Goal: Transaction & Acquisition: Purchase product/service

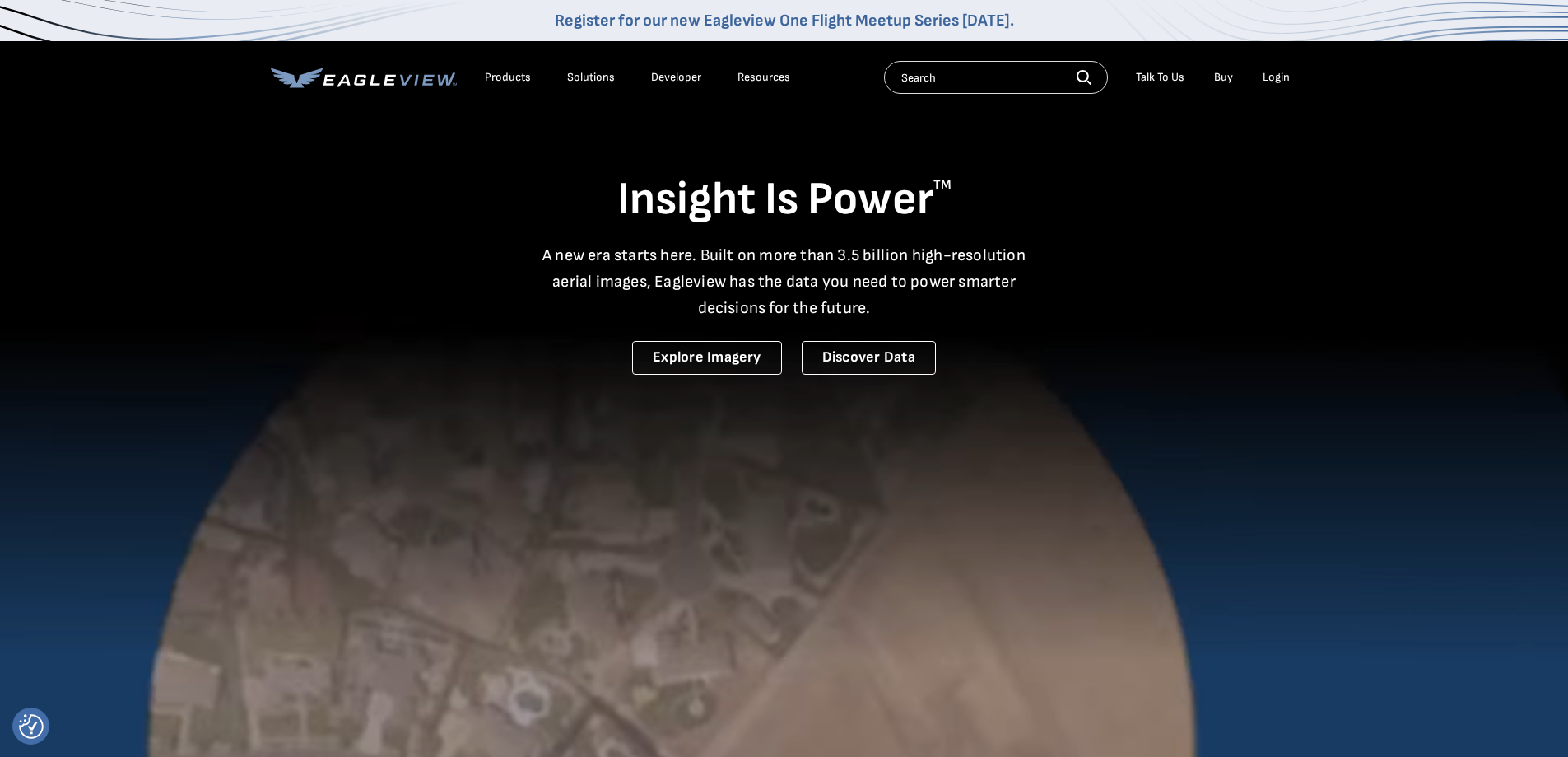
click at [1272, 84] on div "Login" at bounding box center [1275, 77] width 27 height 15
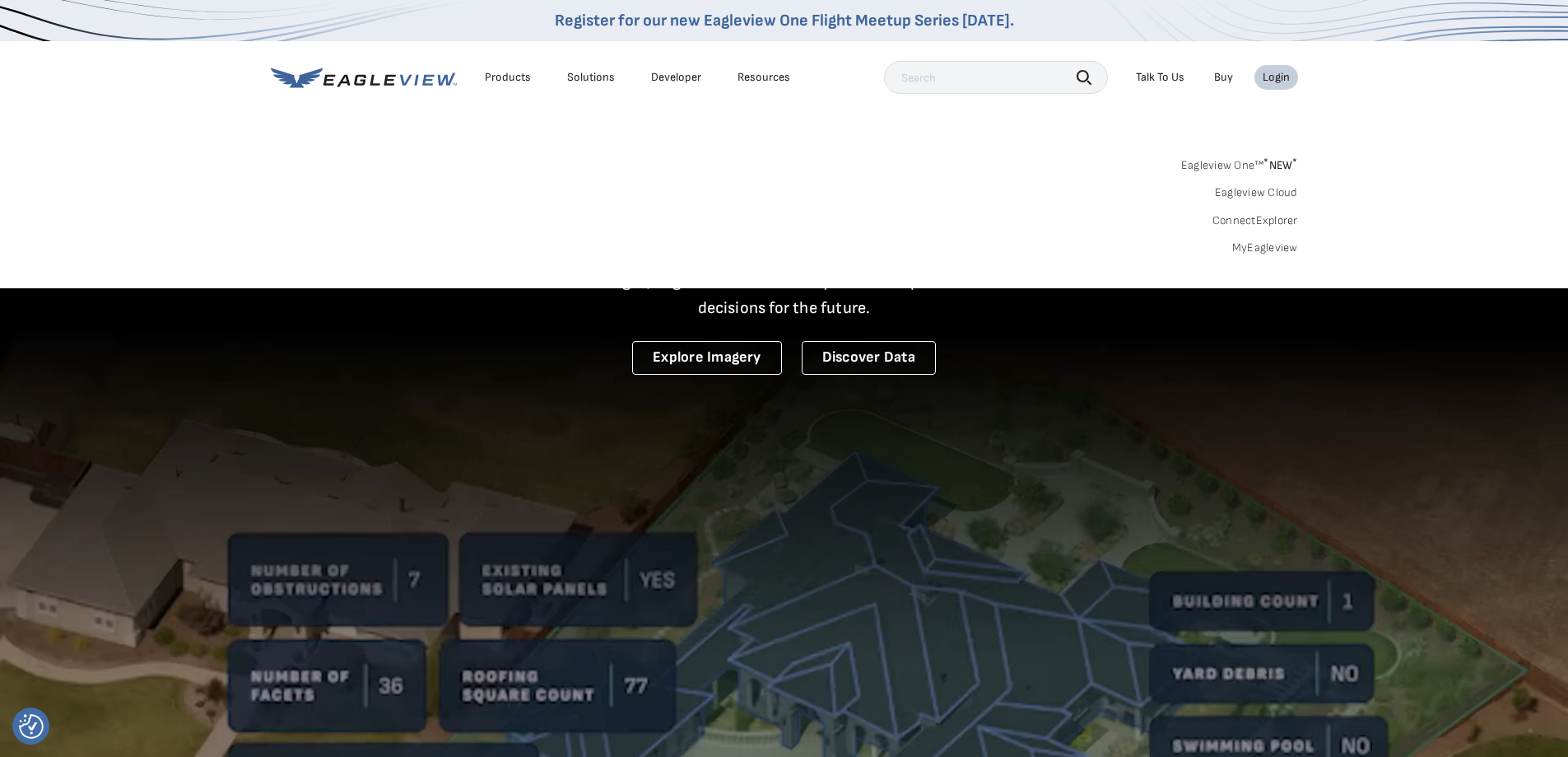
click at [1265, 245] on link "MyEagleview" at bounding box center [1265, 247] width 65 height 15
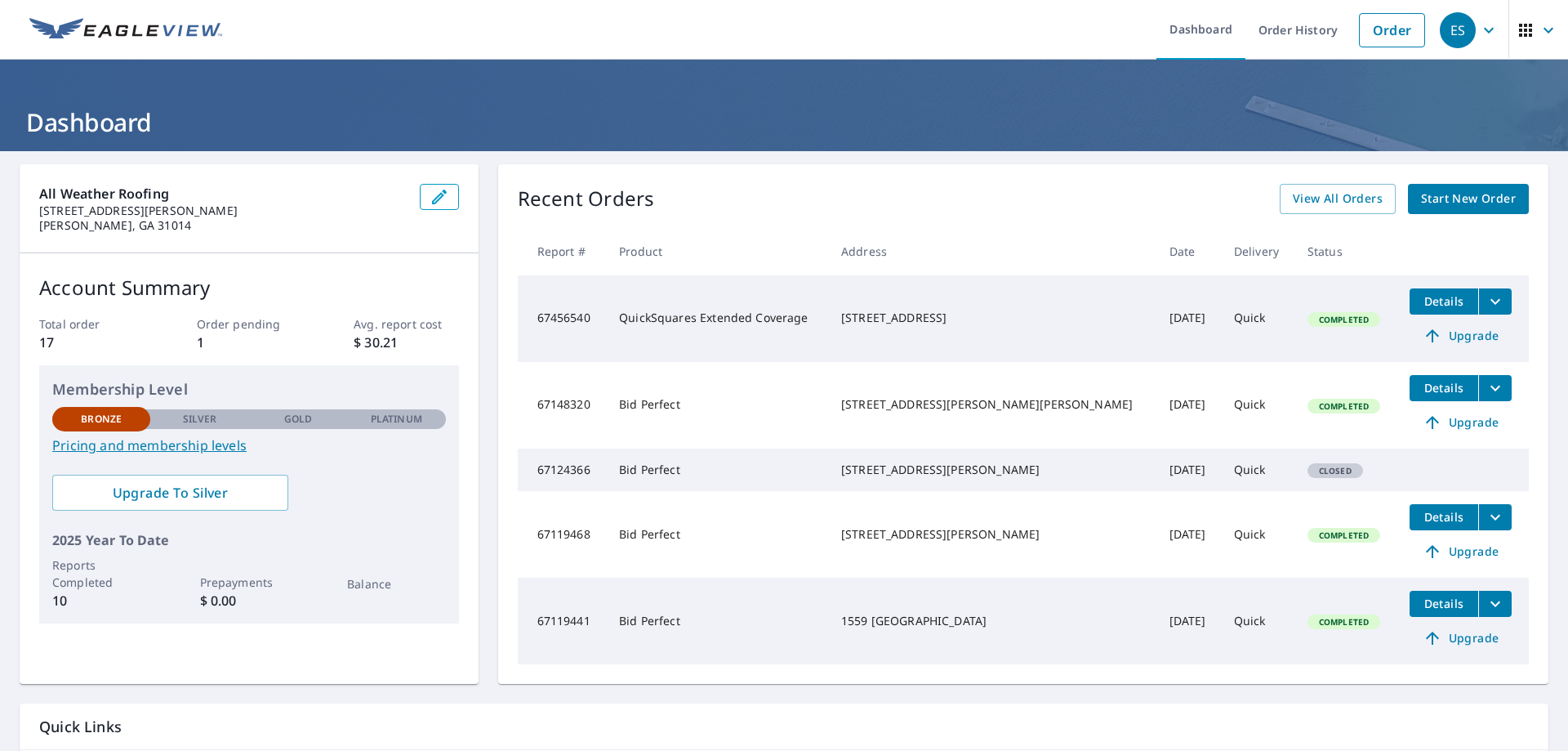
click at [1438, 201] on span "Start New Order" at bounding box center [1468, 199] width 94 height 21
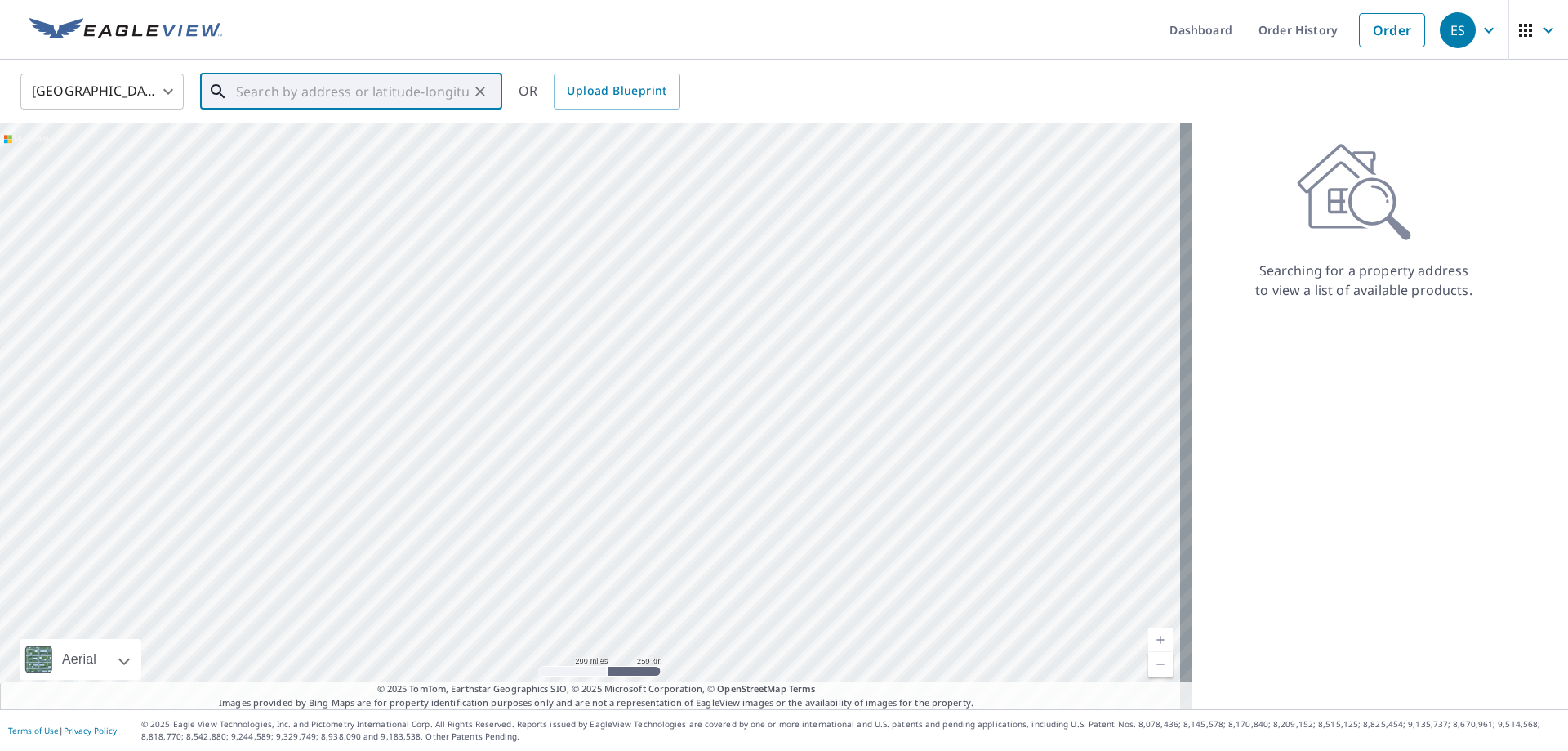
click at [280, 93] on input "text" at bounding box center [352, 92] width 233 height 45
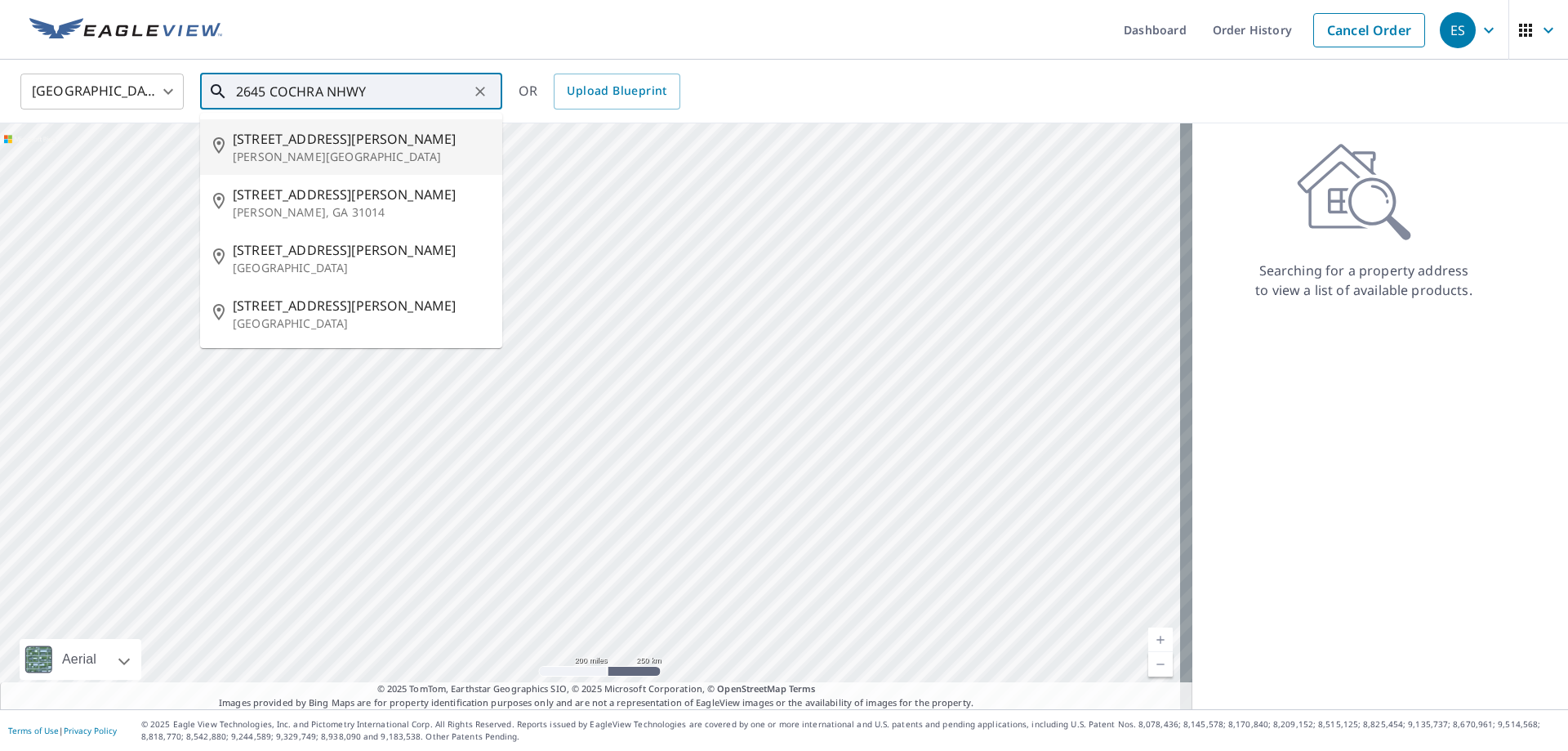
click at [351, 147] on span "[STREET_ADDRESS][PERSON_NAME]" at bounding box center [361, 139] width 257 height 20
type input "[STREET_ADDRESS][PERSON_NAME][PERSON_NAME]"
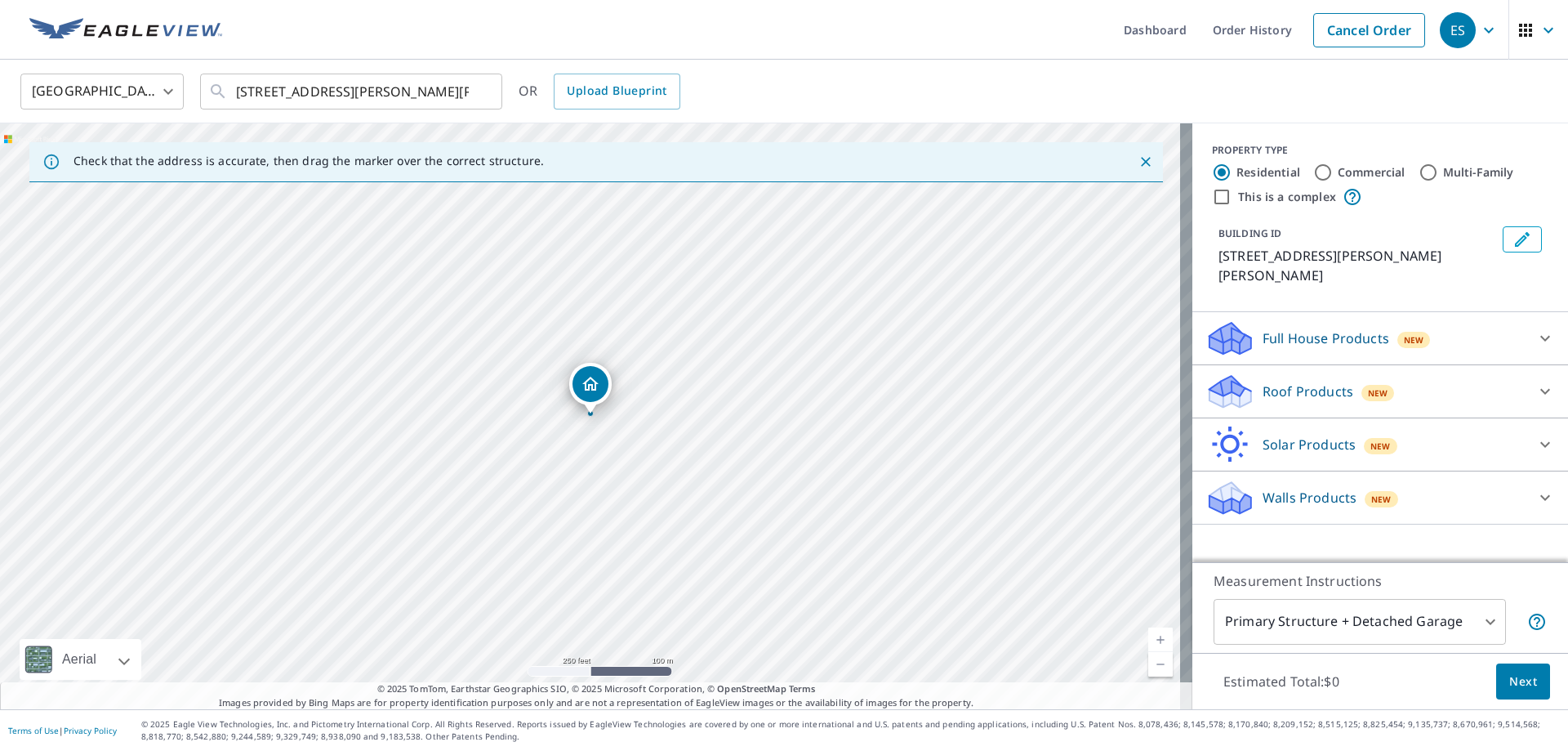
click at [1298, 385] on div "Roof Products New" at bounding box center [1364, 391] width 320 height 38
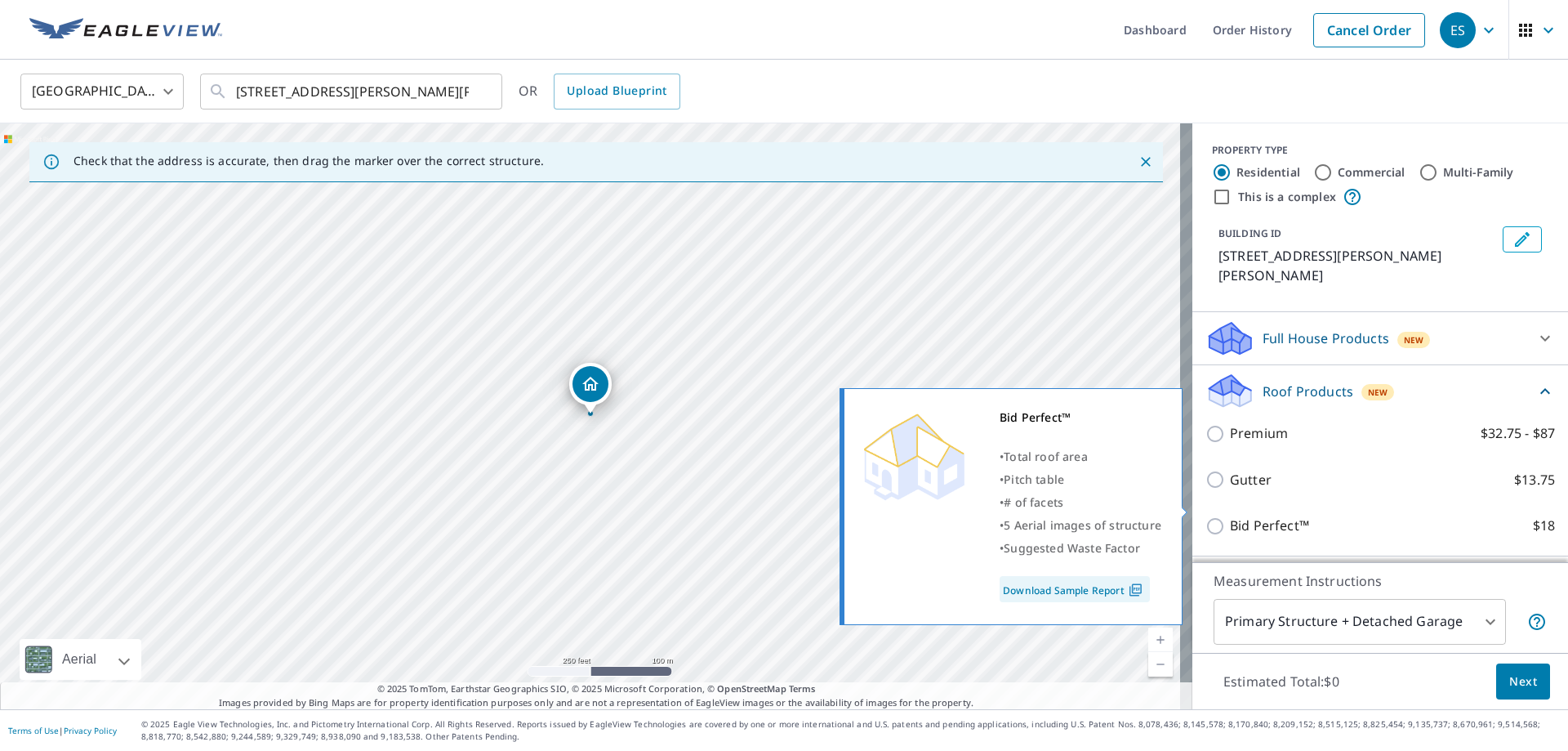
click at [1241, 516] on p "Bid Perfect™" at bounding box center [1269, 526] width 80 height 21
click at [1230, 517] on input "Bid Perfect™ $18" at bounding box center [1217, 527] width 25 height 20
checkbox input "true"
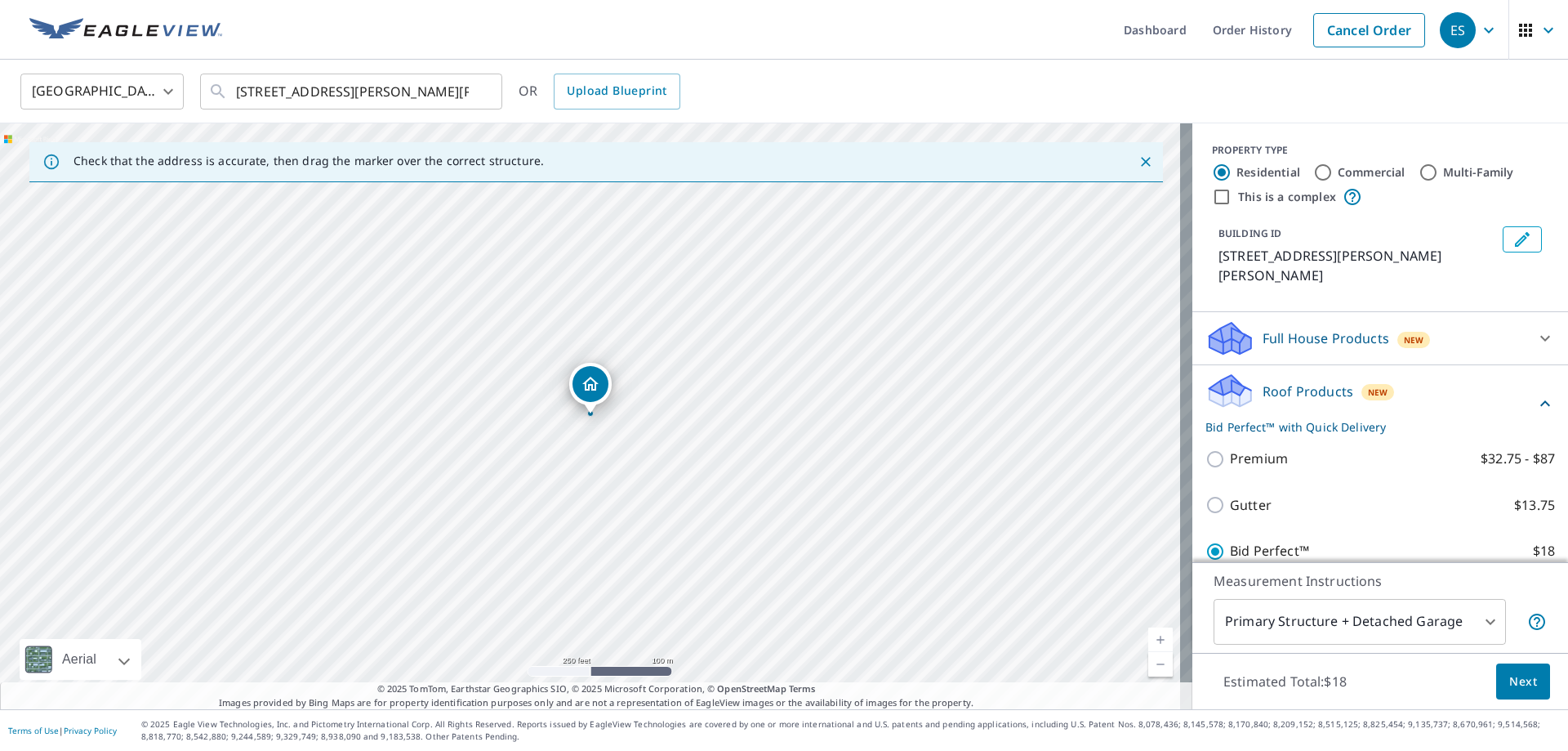
click at [1528, 685] on button "Next" at bounding box center [1523, 681] width 54 height 36
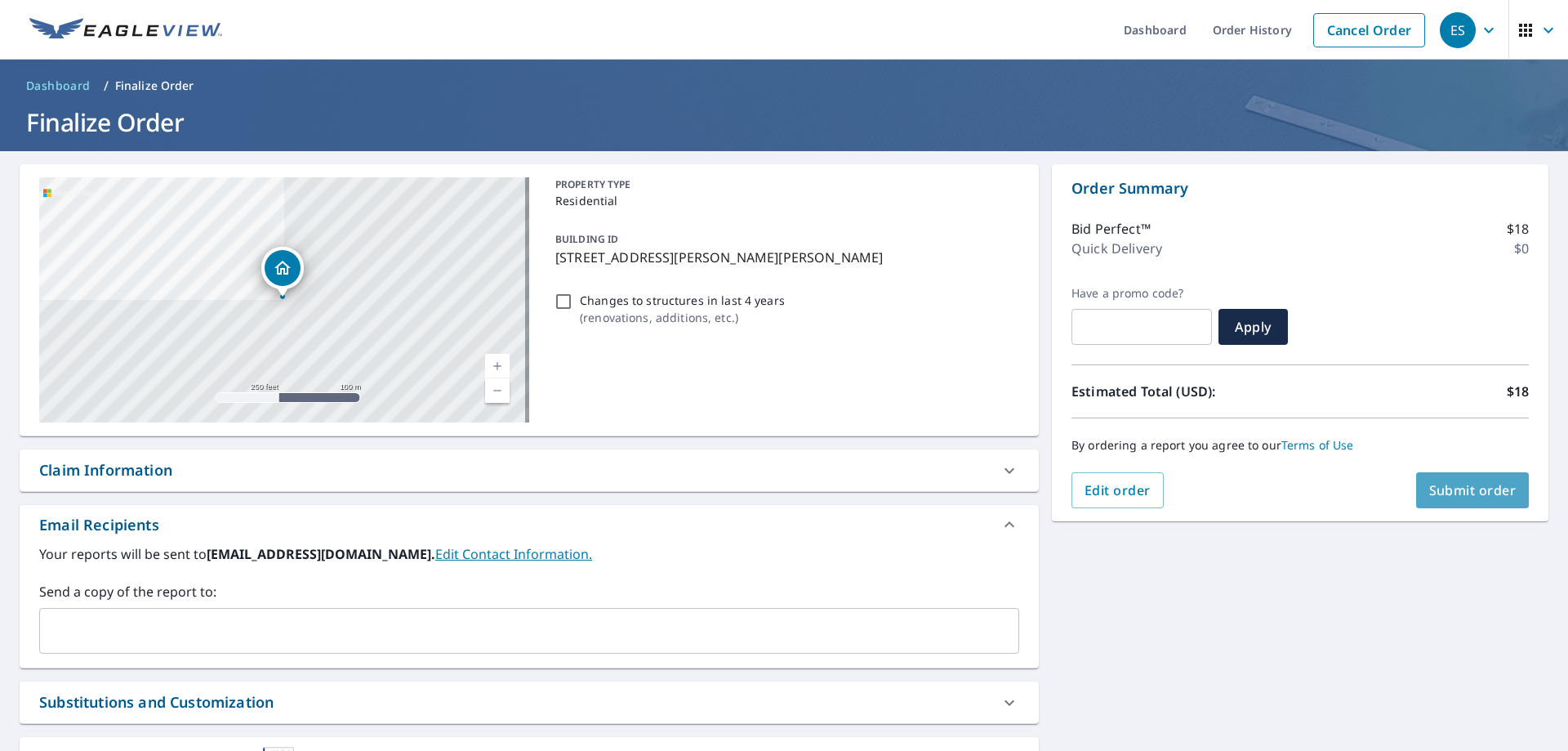
click at [1462, 493] on span "Submit order" at bounding box center [1472, 490] width 88 height 18
